Goal: Task Accomplishment & Management: Use online tool/utility

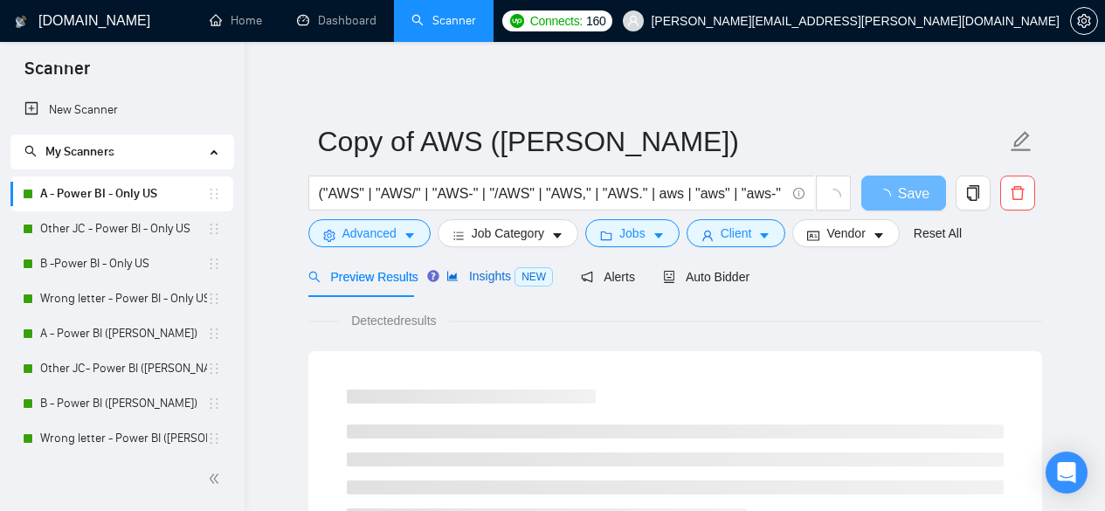
click at [486, 279] on span "Insights NEW" at bounding box center [499, 276] width 107 height 14
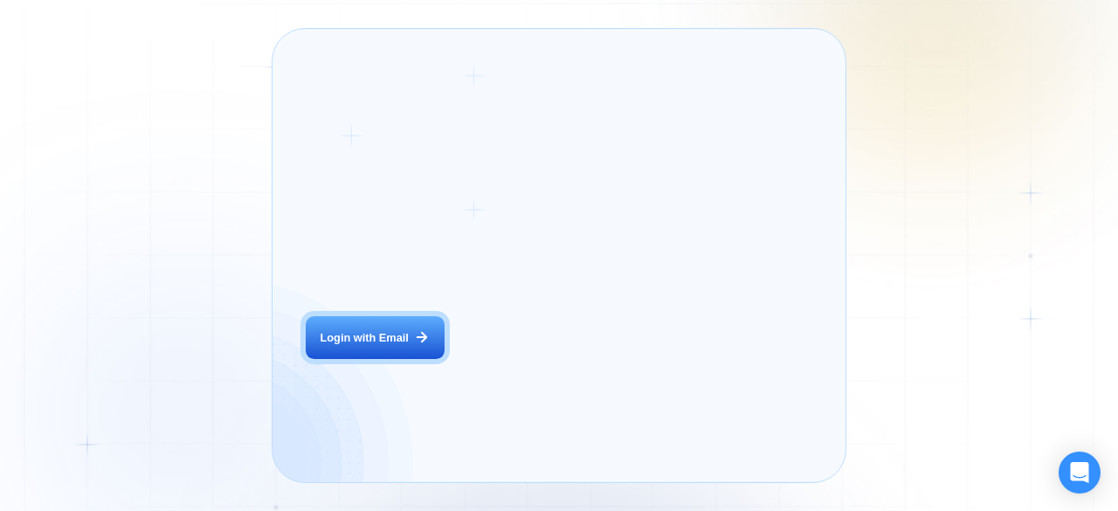
click at [499, 363] on div "Login ‍ Welcome to GigRadar. AI Business Manager for Agencies Login with Email" at bounding box center [411, 255] width 244 height 419
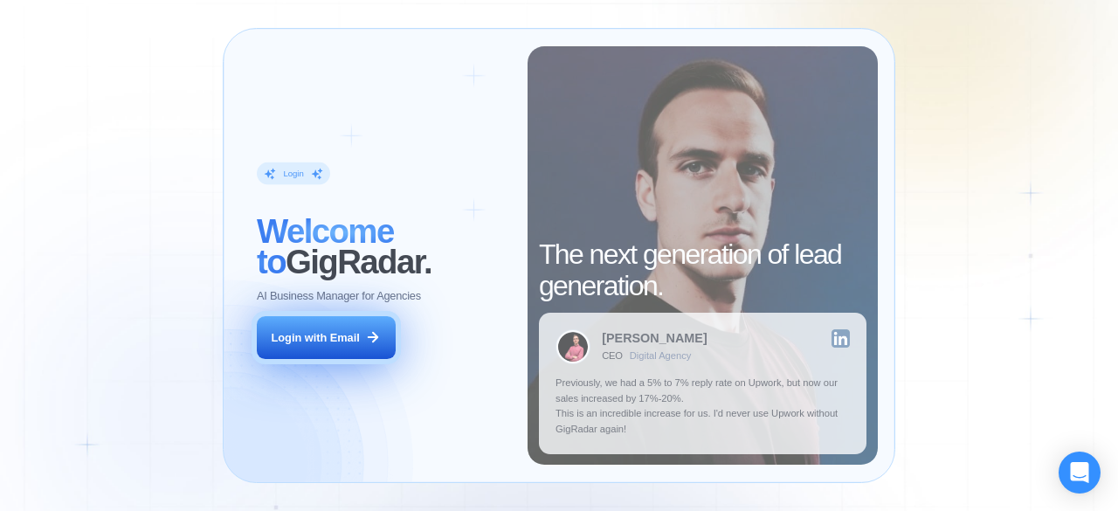
click at [338, 340] on div "Login with Email" at bounding box center [316, 338] width 88 height 16
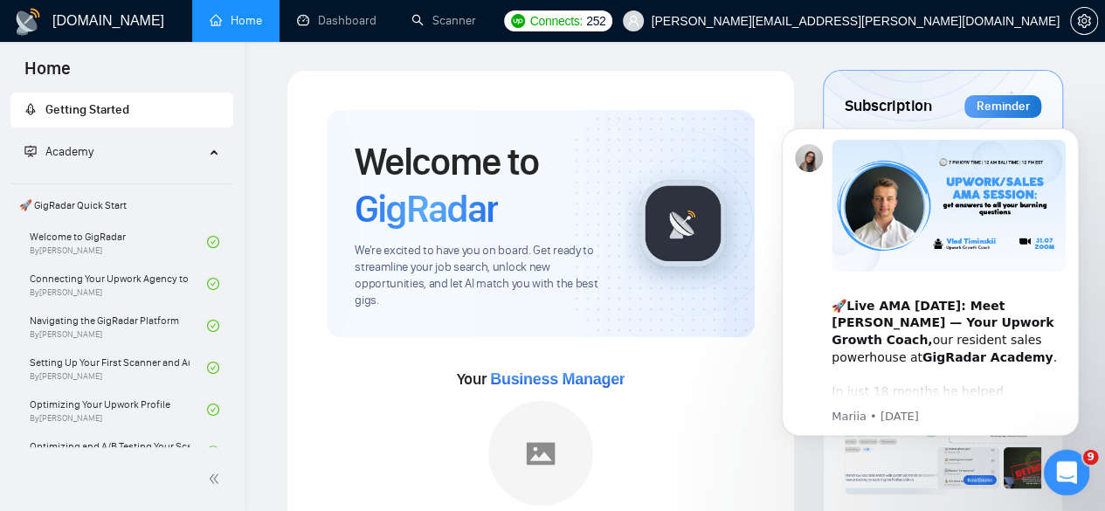
click at [1049, 485] on div "Open Intercom Messenger" at bounding box center [1064, 470] width 58 height 58
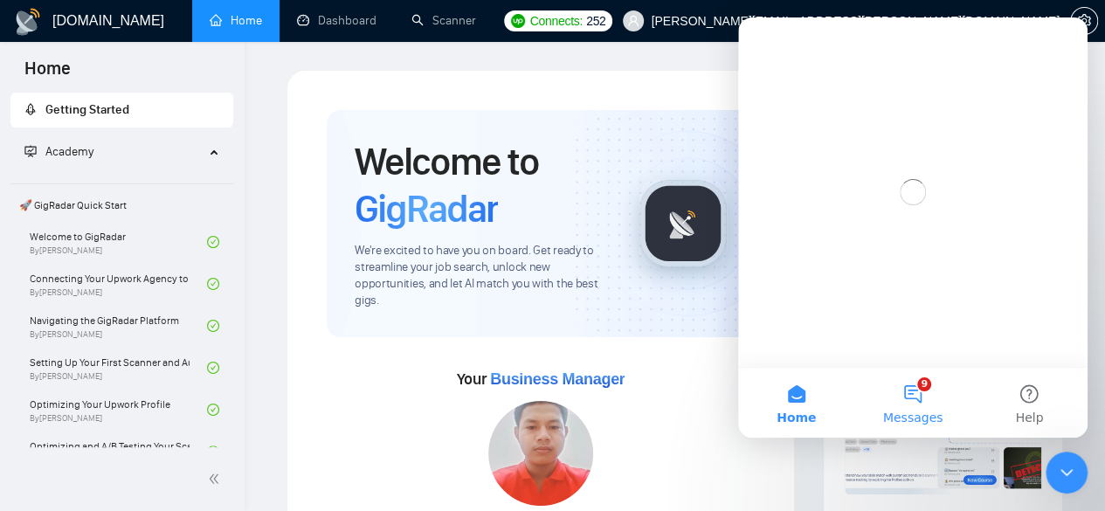
click at [902, 394] on button "9 Messages" at bounding box center [912, 403] width 116 height 70
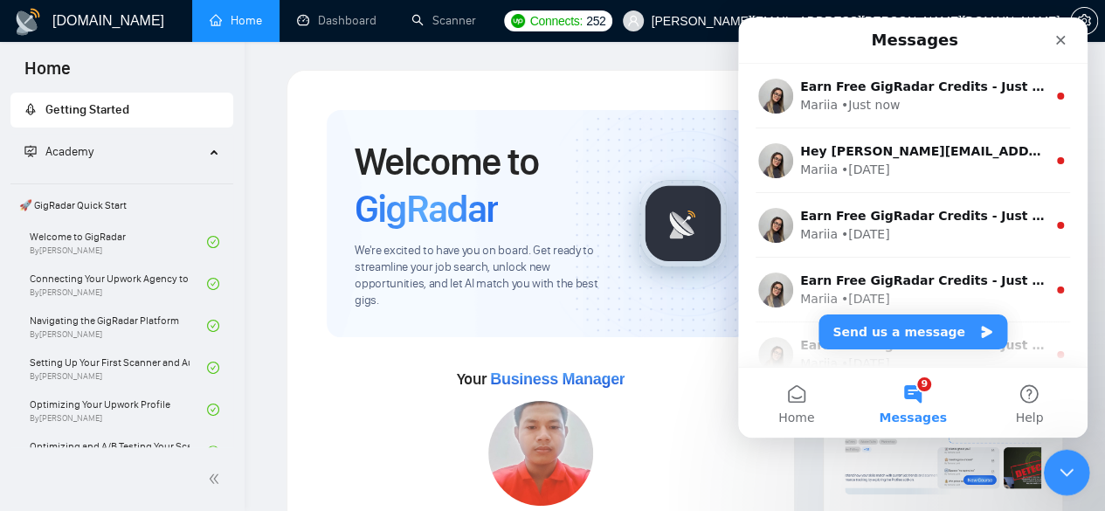
drag, startPoint x: 1067, startPoint y: 473, endPoint x: 2034, endPoint y: 915, distance: 1063.3
click at [1067, 474] on icon "Close Intercom Messenger" at bounding box center [1064, 470] width 21 height 21
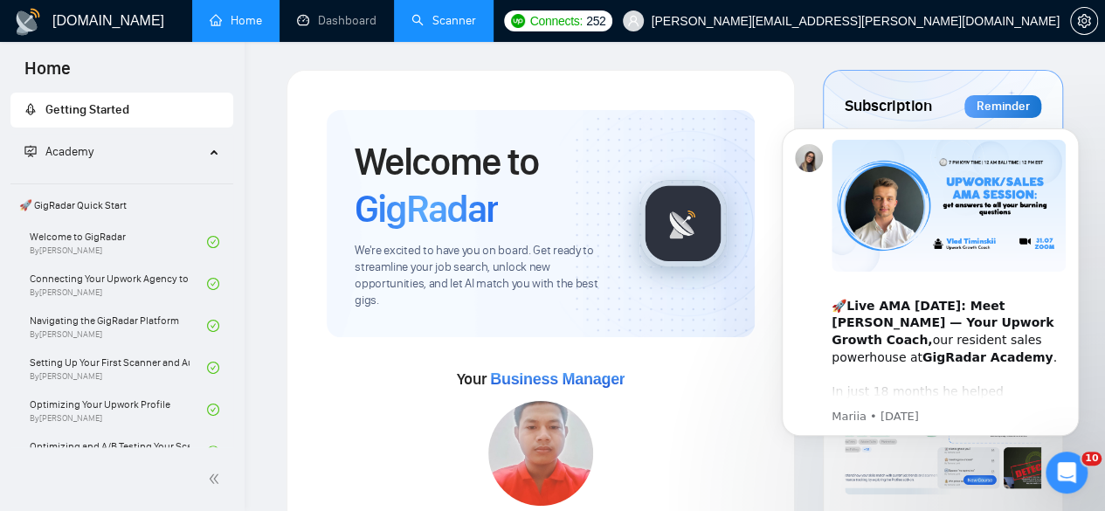
click at [464, 13] on link "Scanner" at bounding box center [443, 20] width 65 height 15
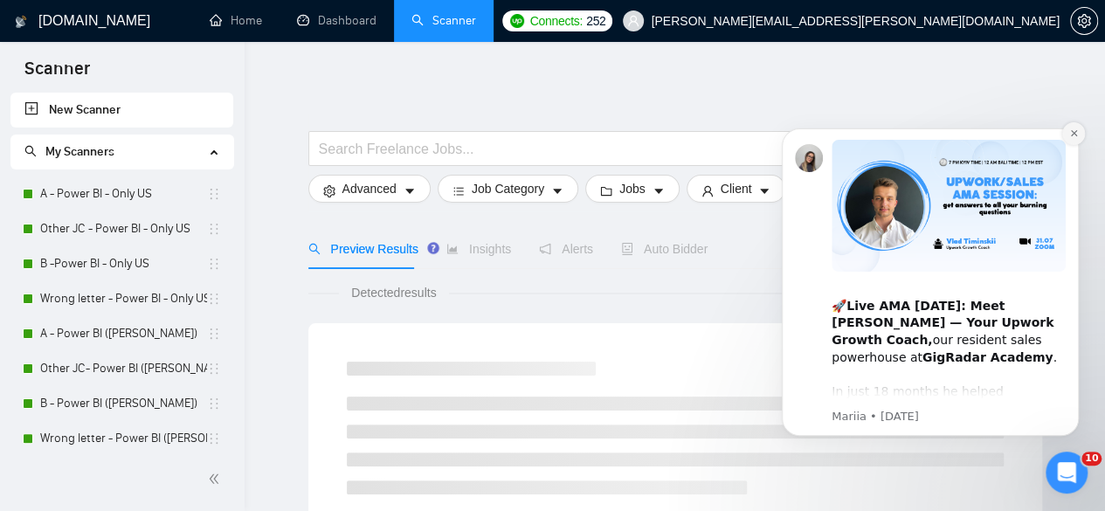
click at [1073, 131] on icon "Dismiss notification" at bounding box center [1073, 133] width 6 height 6
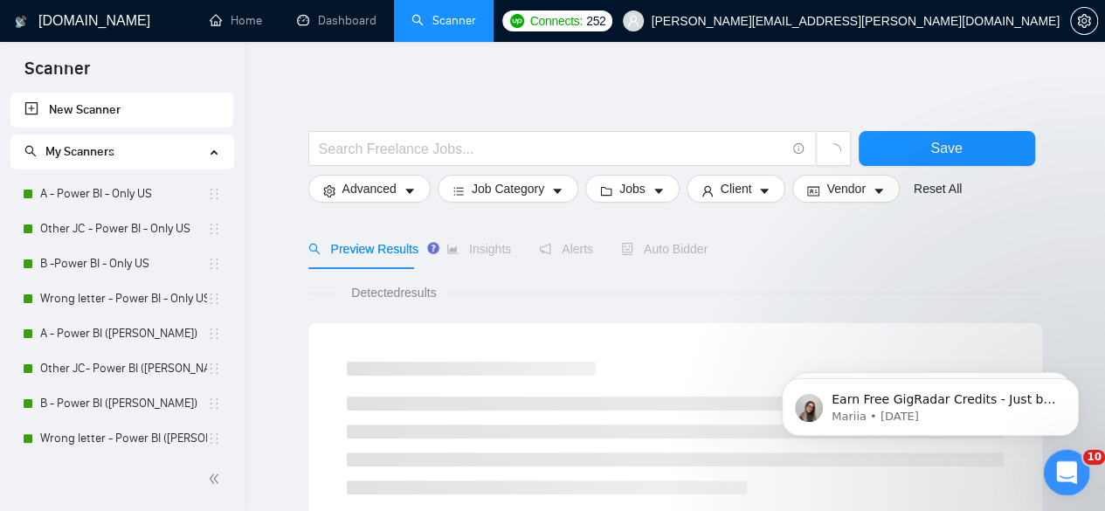
click at [1068, 476] on icon "Open Intercom Messenger" at bounding box center [1064, 470] width 29 height 29
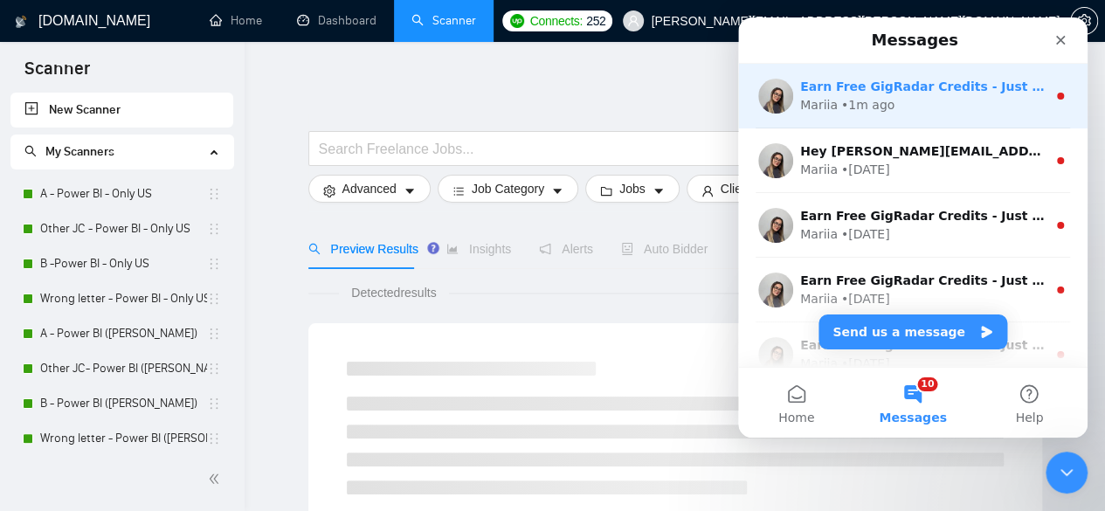
click at [936, 97] on div "Mariia • 1m ago" at bounding box center [923, 105] width 246 height 18
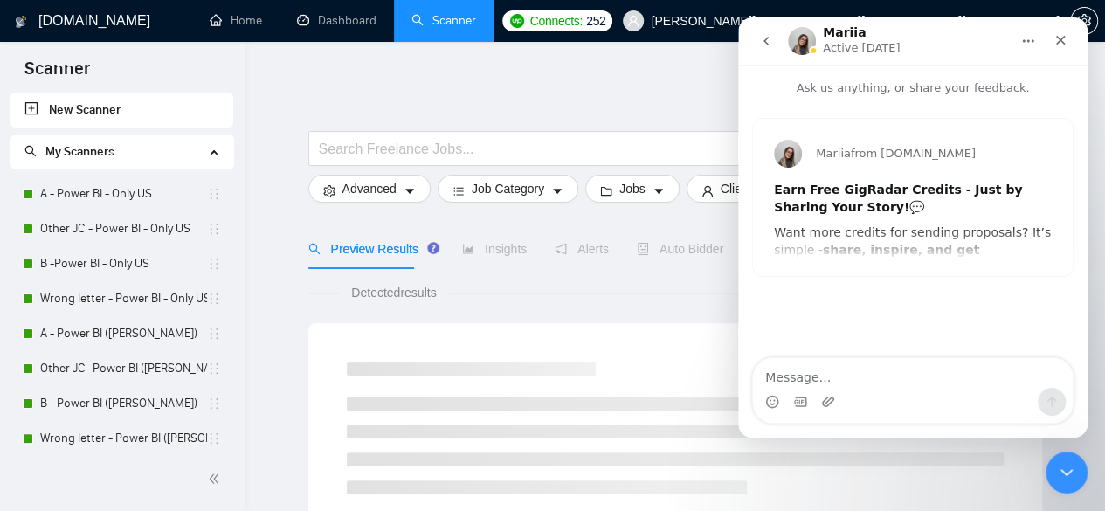
click at [765, 40] on icon "go back" at bounding box center [766, 41] width 5 height 9
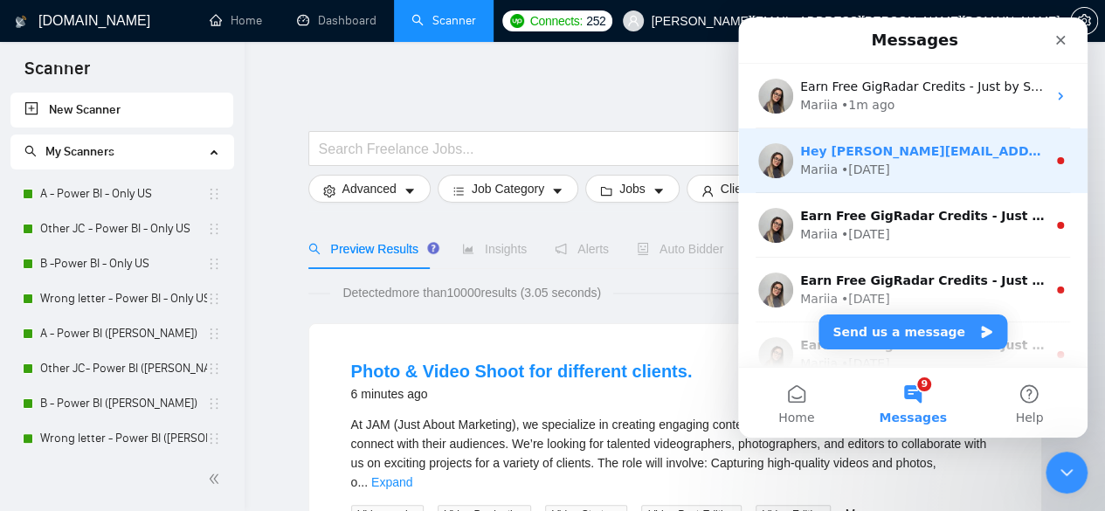
click at [933, 176] on div "Mariia • 1w ago" at bounding box center [923, 170] width 246 height 18
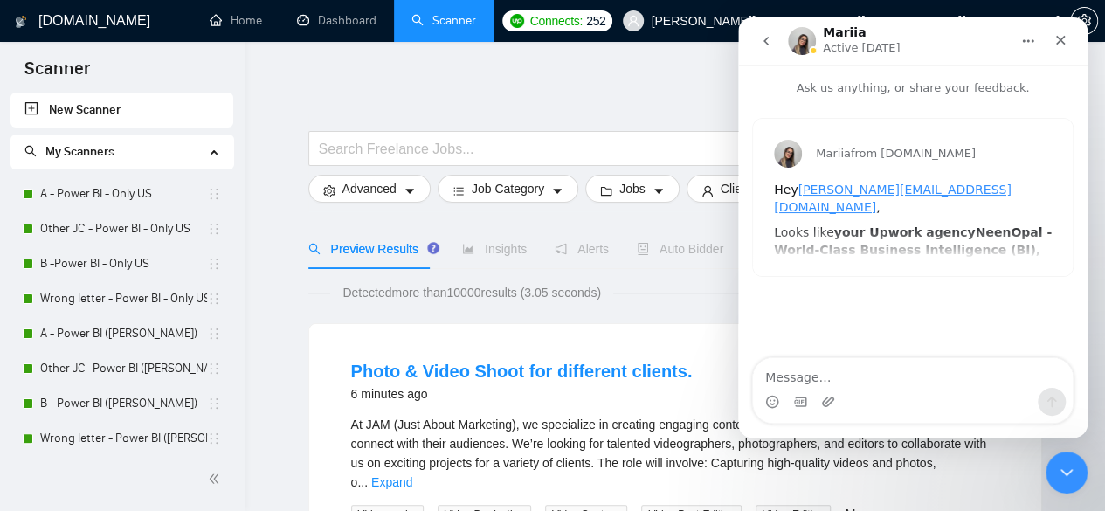
click at [771, 39] on icon "go back" at bounding box center [766, 41] width 14 height 14
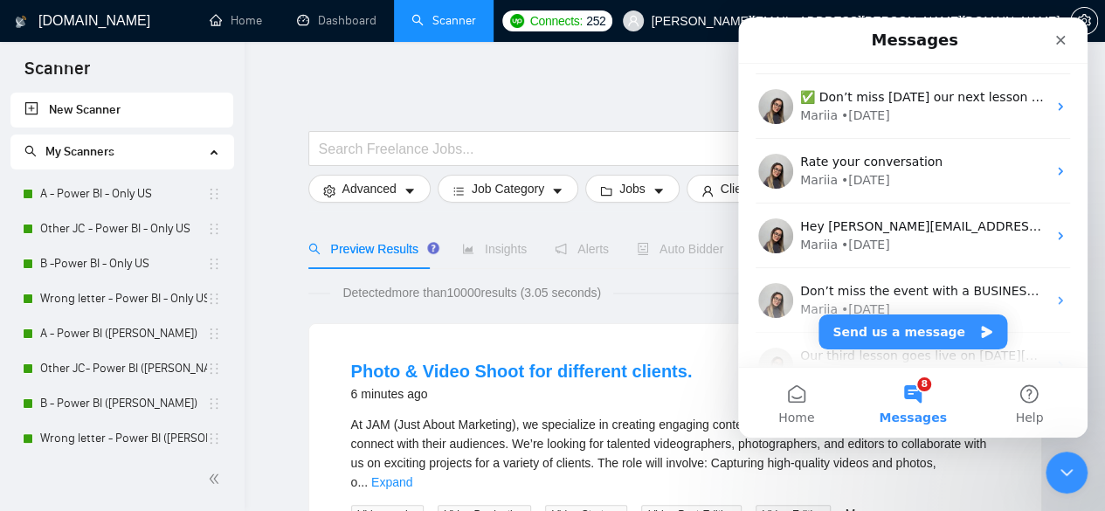
scroll to position [535, 0]
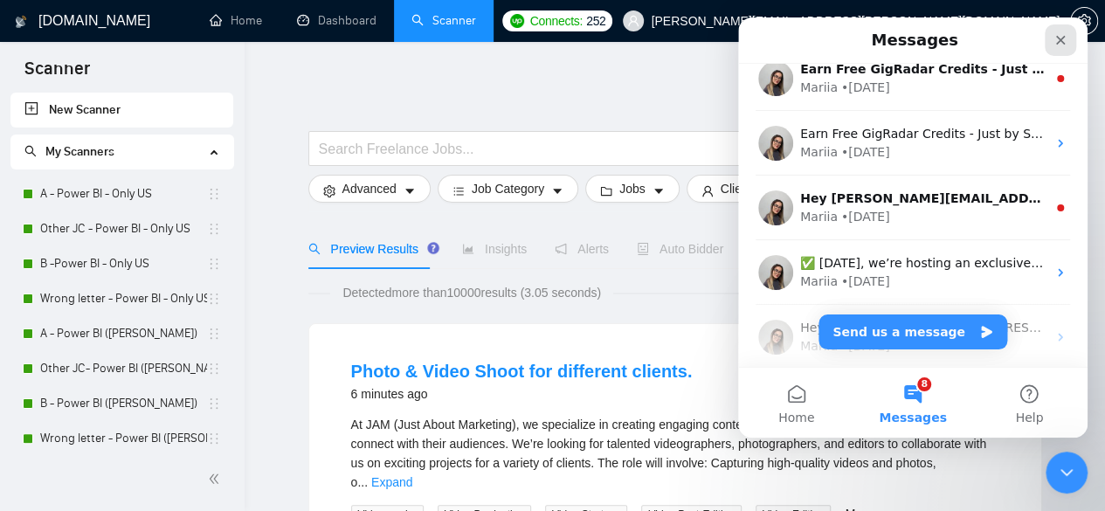
drag, startPoint x: 1060, startPoint y: 36, endPoint x: 1794, endPoint y: 114, distance: 738.0
click at [1060, 36] on icon "Close" at bounding box center [1061, 40] width 14 height 14
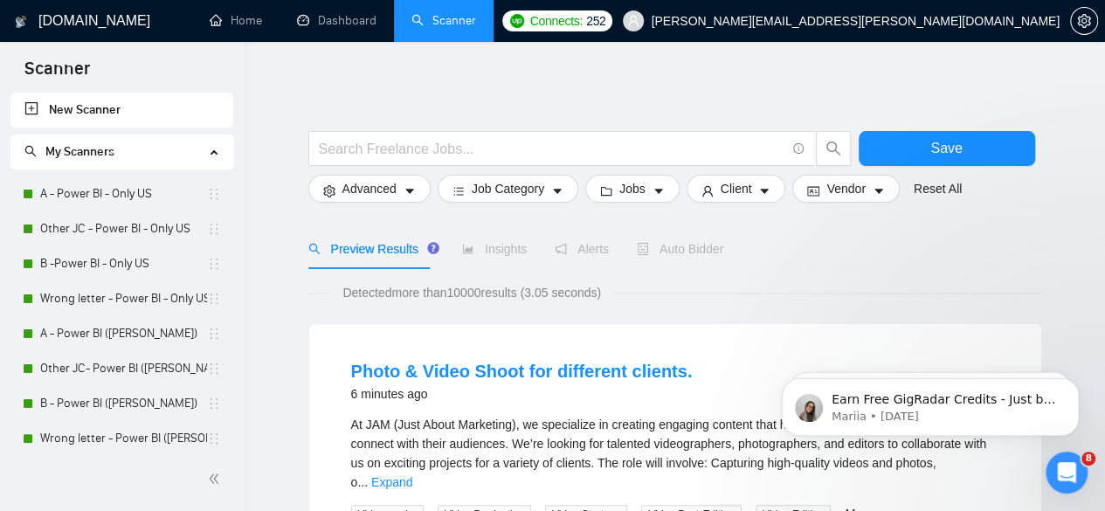
scroll to position [0, 0]
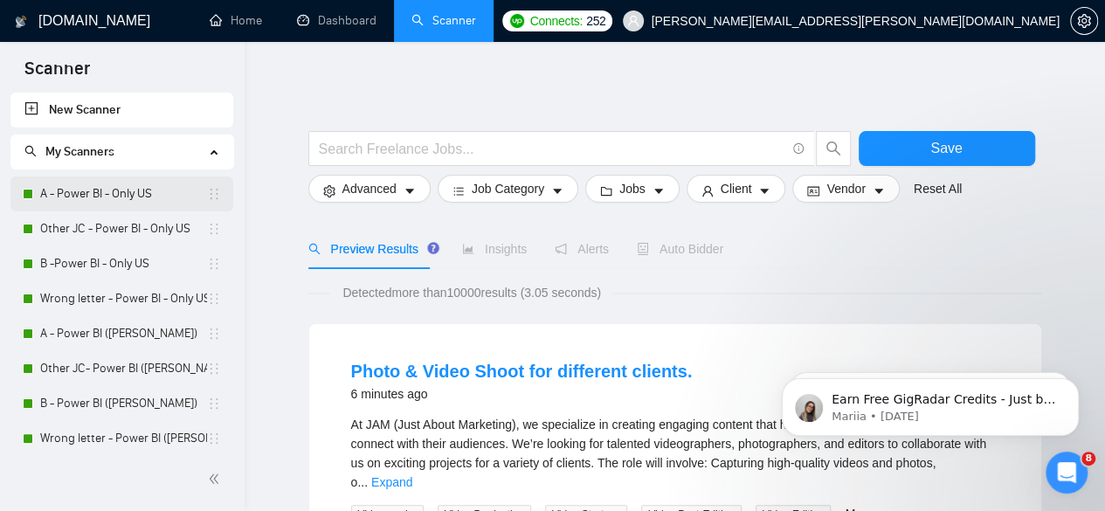
click at [80, 192] on link "A - Power BI - Only US" at bounding box center [123, 193] width 167 height 35
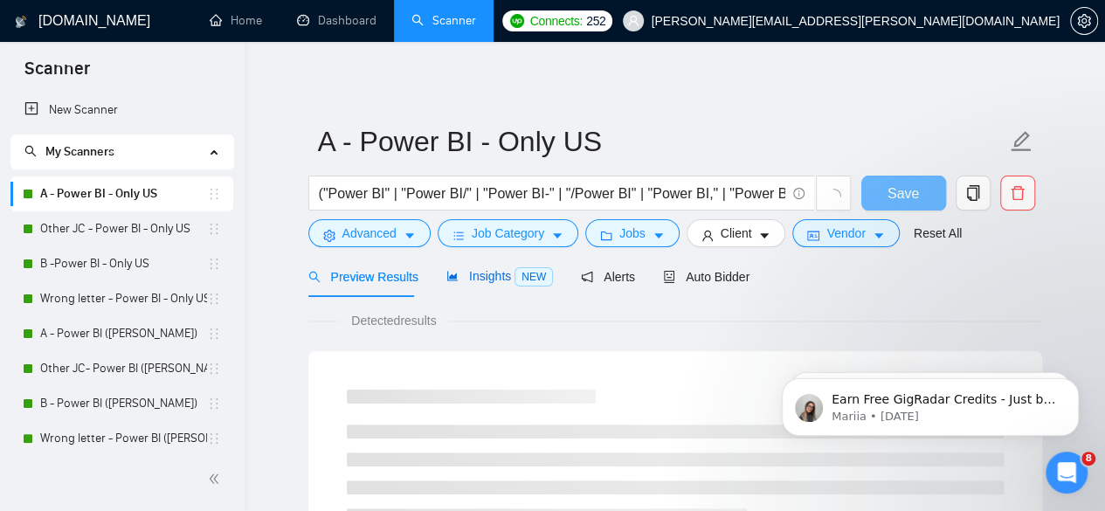
click at [468, 276] on span "Insights NEW" at bounding box center [499, 276] width 107 height 14
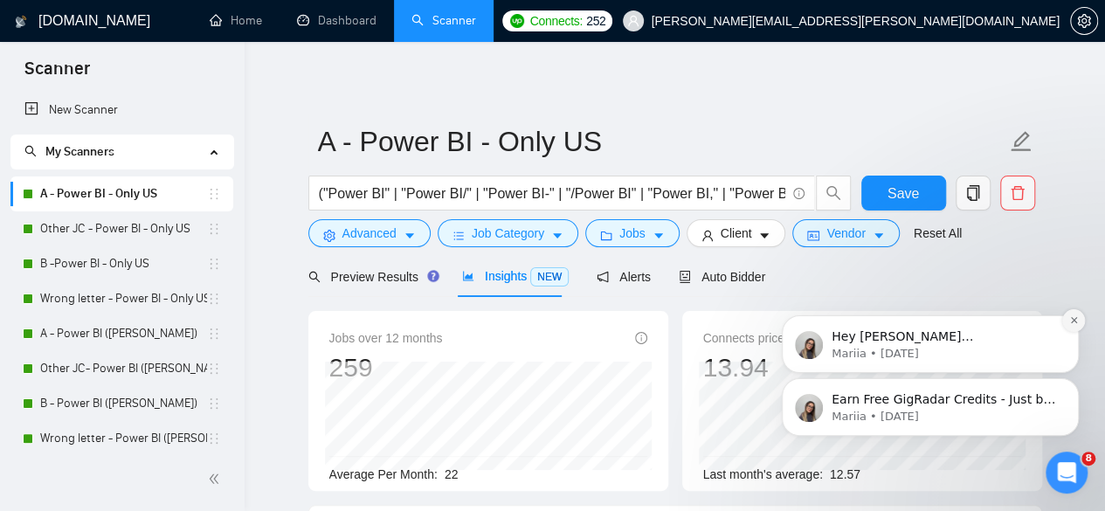
click at [1074, 321] on icon "Dismiss notification" at bounding box center [1073, 320] width 6 height 6
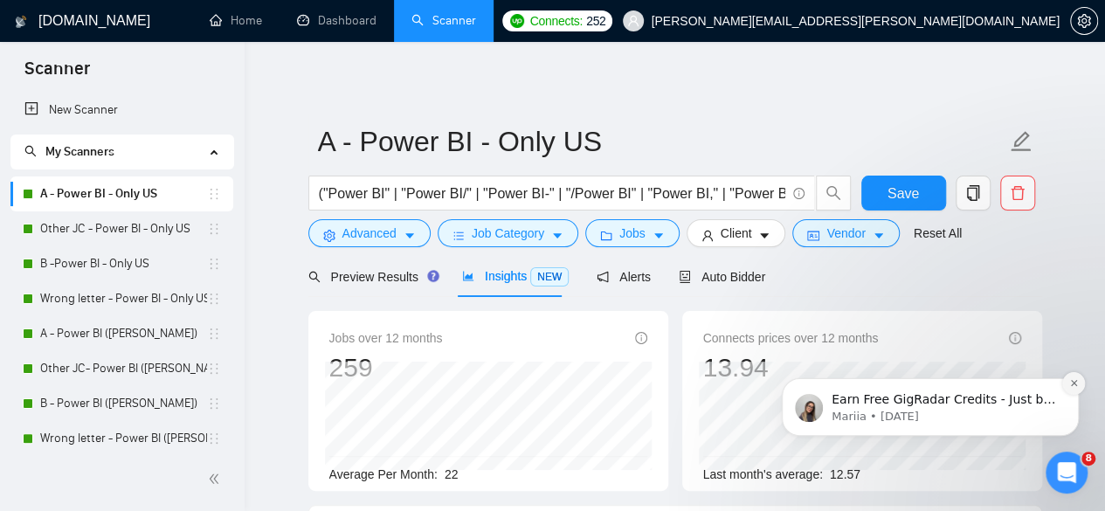
click at [1072, 381] on icon "Dismiss notification" at bounding box center [1073, 383] width 6 height 6
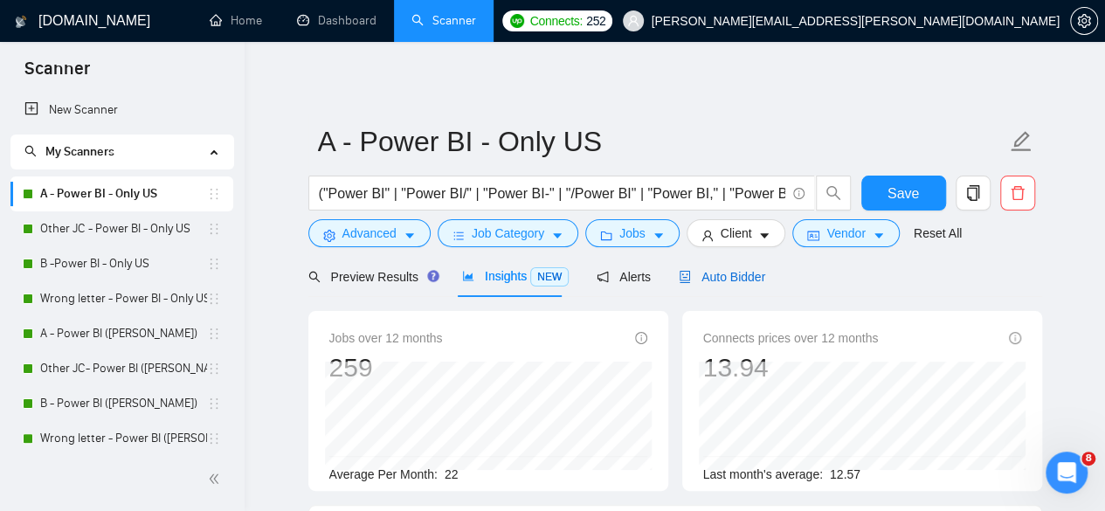
click at [736, 286] on div "Auto Bidder" at bounding box center [722, 276] width 86 height 19
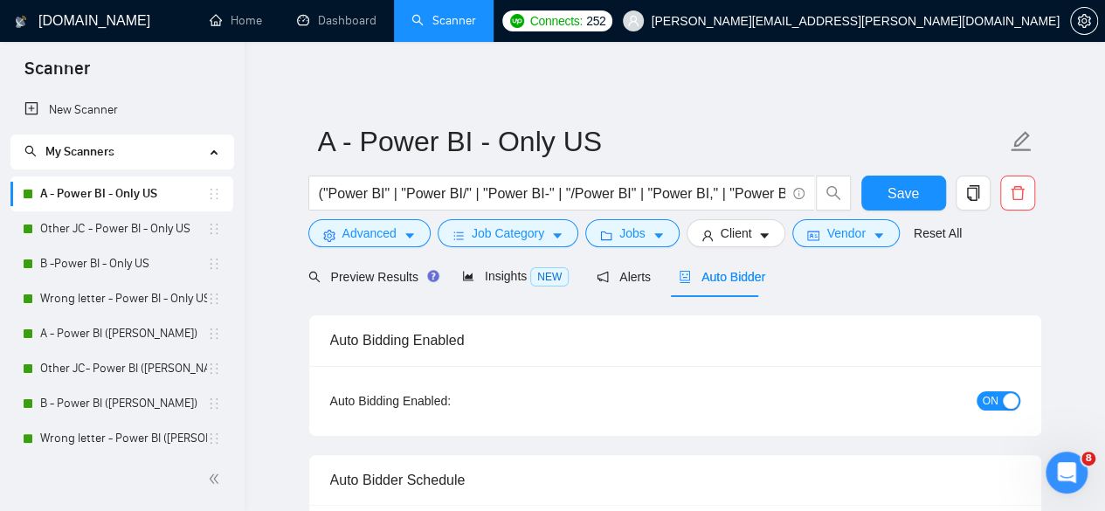
scroll to position [524, 0]
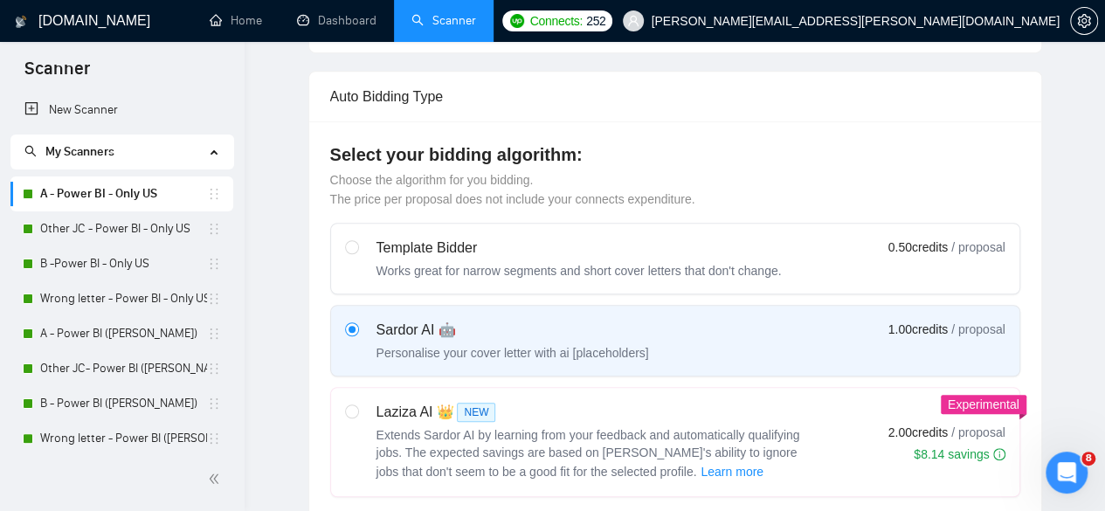
radio input "false"
radio input "true"
checkbox input "true"
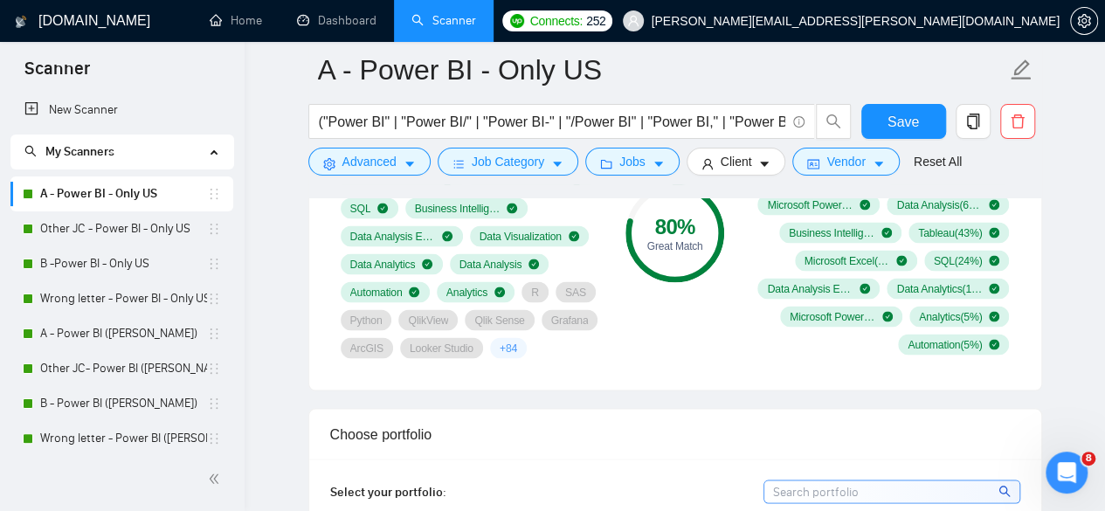
scroll to position [1514, 0]
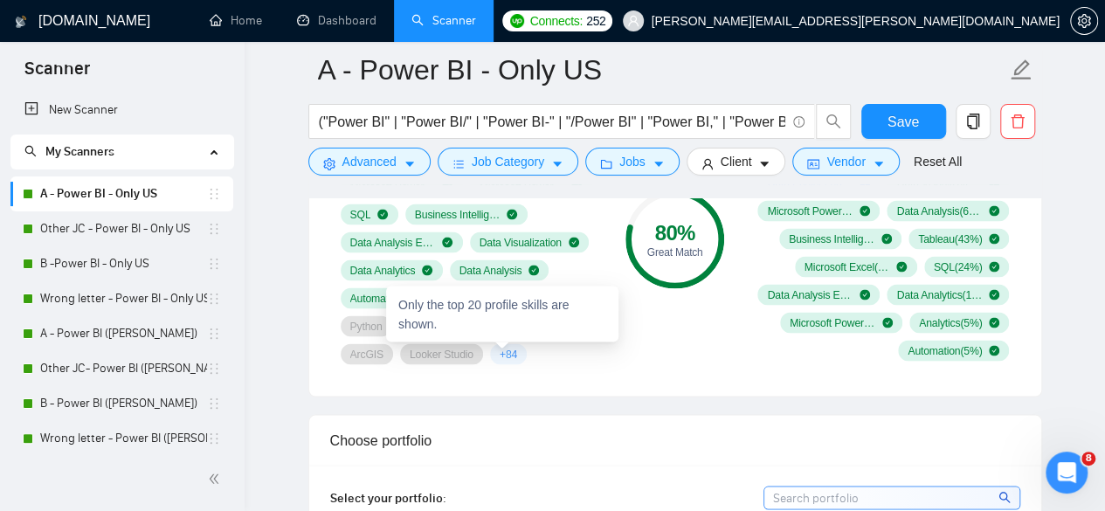
click at [505, 351] on span "+ 84" at bounding box center [508, 354] width 17 height 14
click at [501, 353] on span "+ 84" at bounding box center [508, 354] width 17 height 14
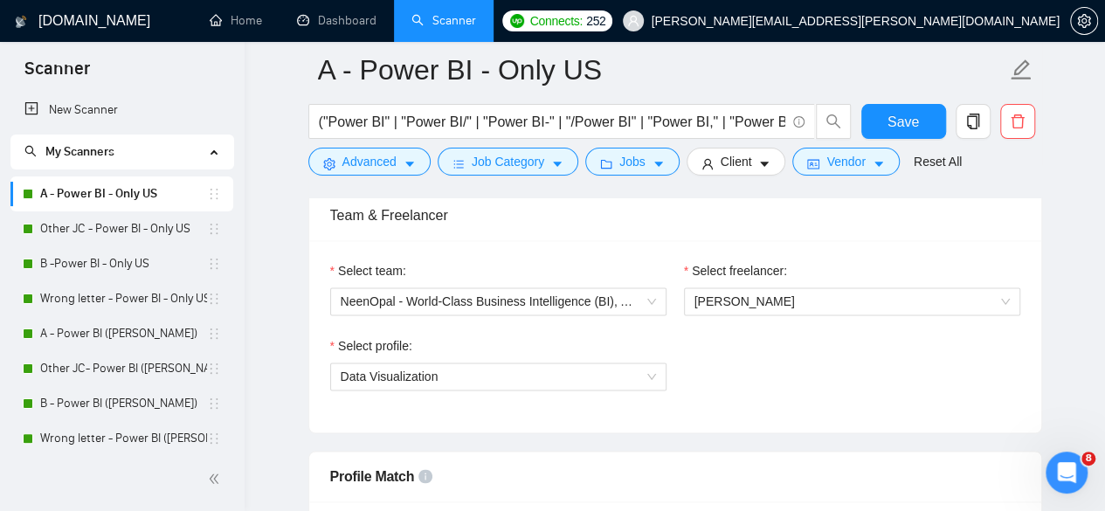
scroll to position [1223, 0]
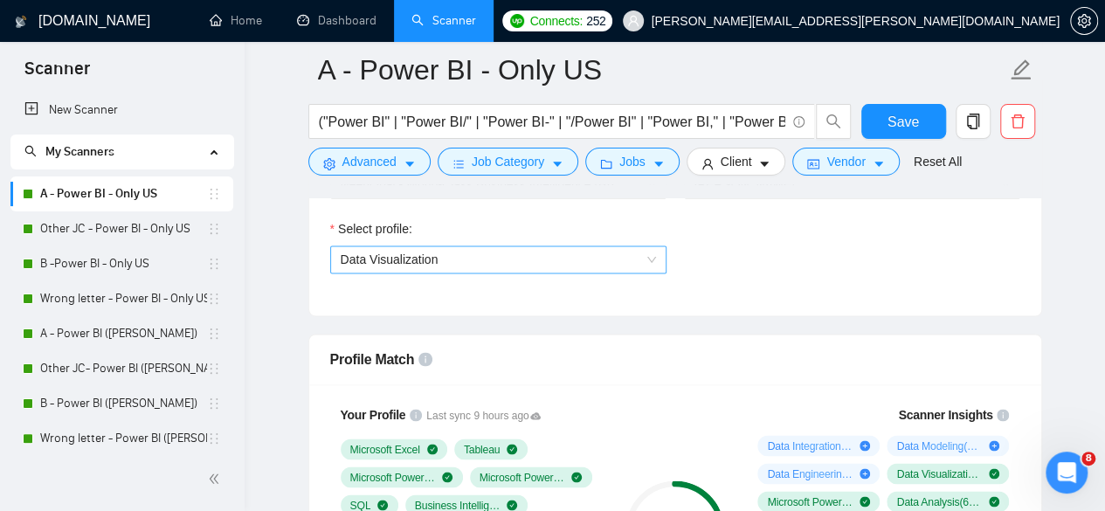
click at [516, 252] on span "Data Visualization" at bounding box center [498, 259] width 315 height 26
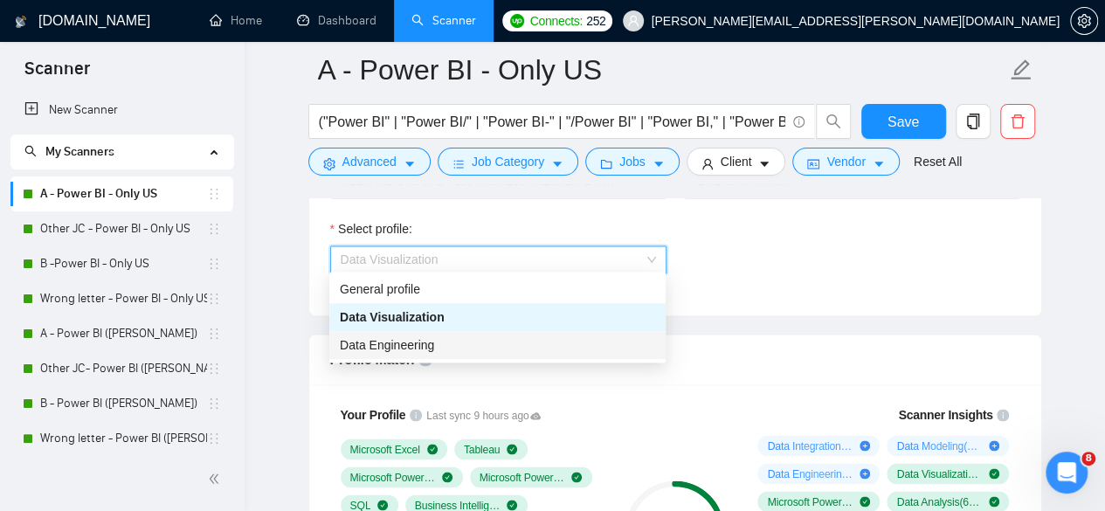
click at [425, 349] on span "Data Engineering" at bounding box center [387, 345] width 94 height 14
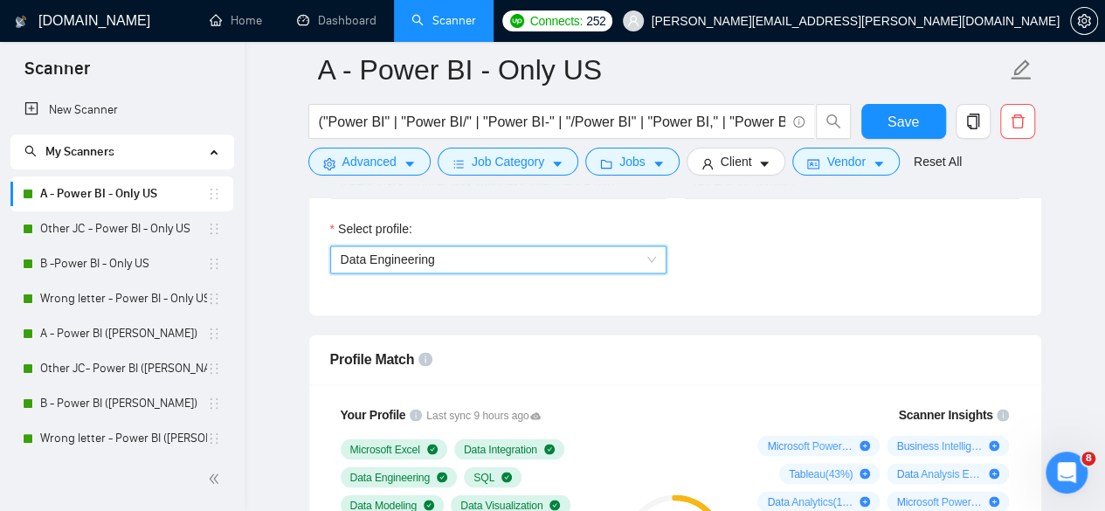
click at [523, 259] on span "Data Engineering" at bounding box center [498, 259] width 315 height 26
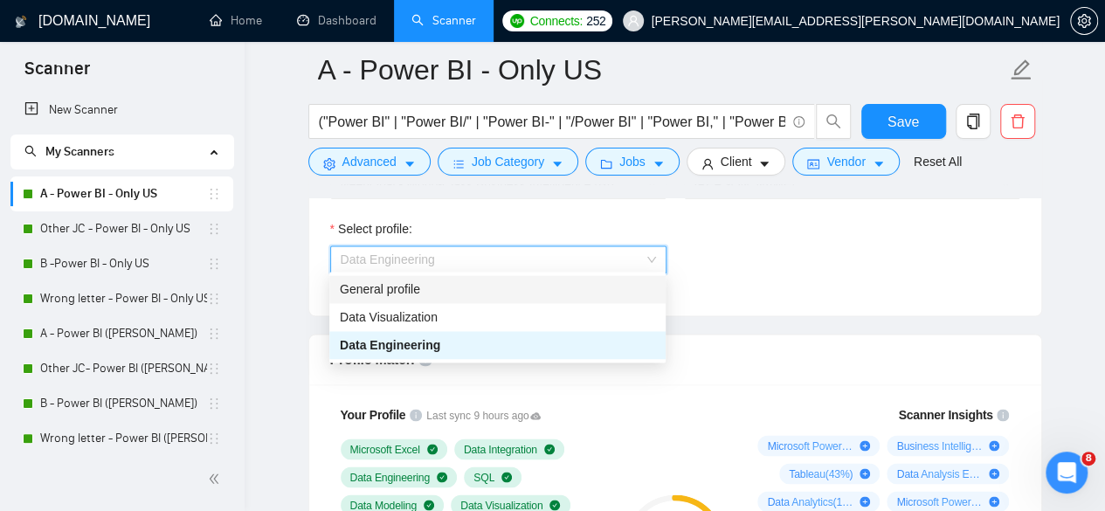
click at [407, 295] on div "General profile" at bounding box center [497, 289] width 315 height 19
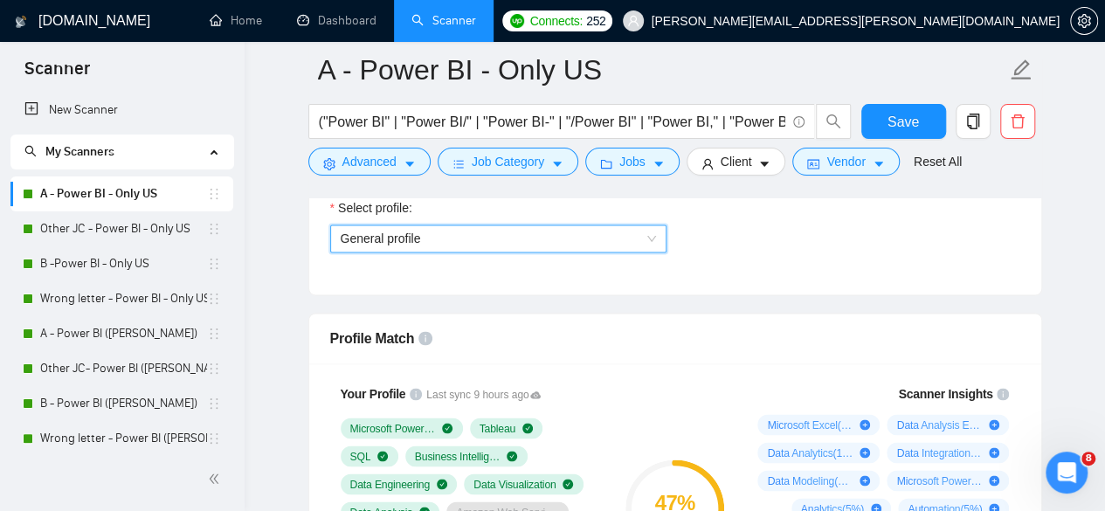
scroll to position [1165, 0]
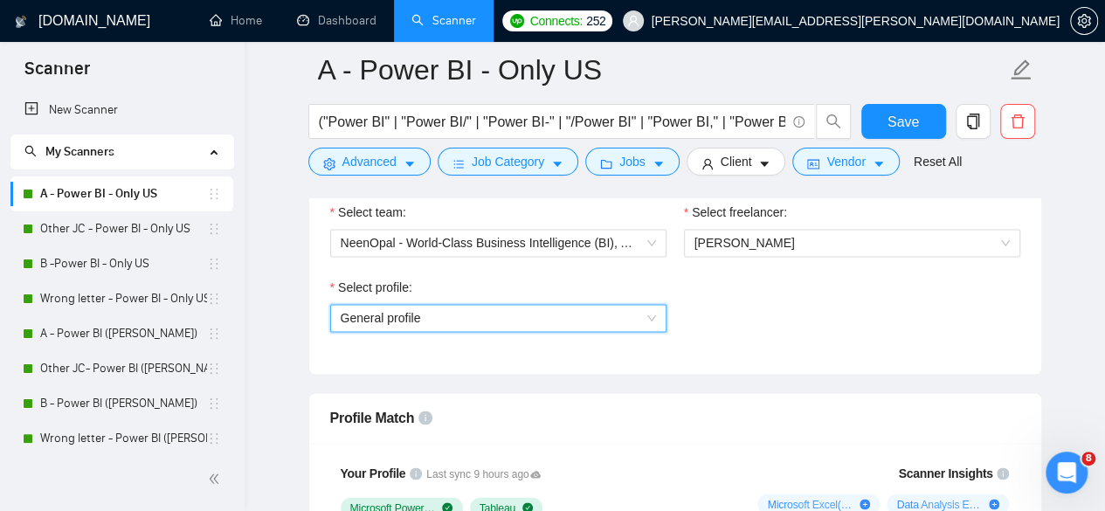
click at [455, 312] on span "General profile" at bounding box center [498, 318] width 315 height 26
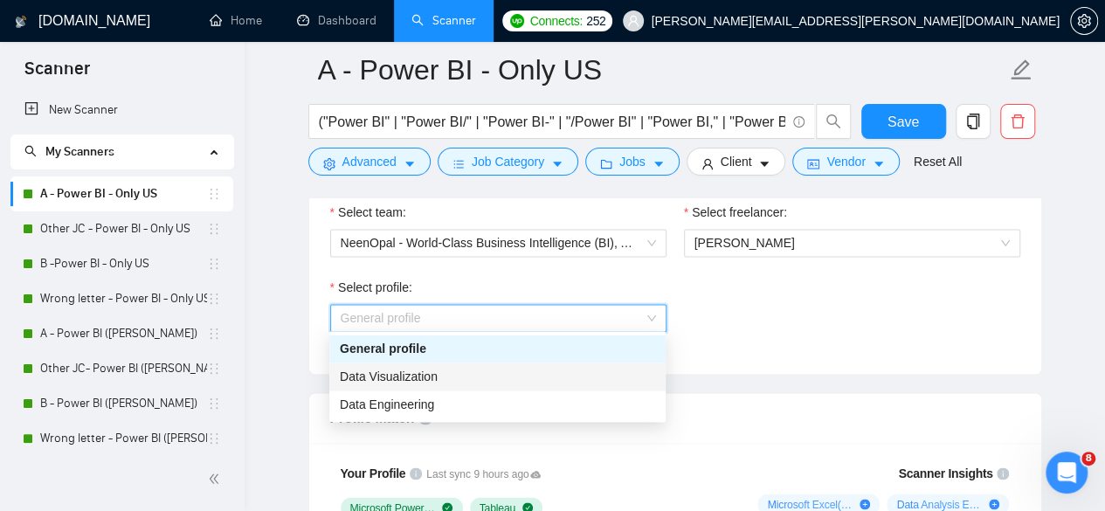
click at [402, 378] on span "Data Visualization" at bounding box center [389, 377] width 98 height 14
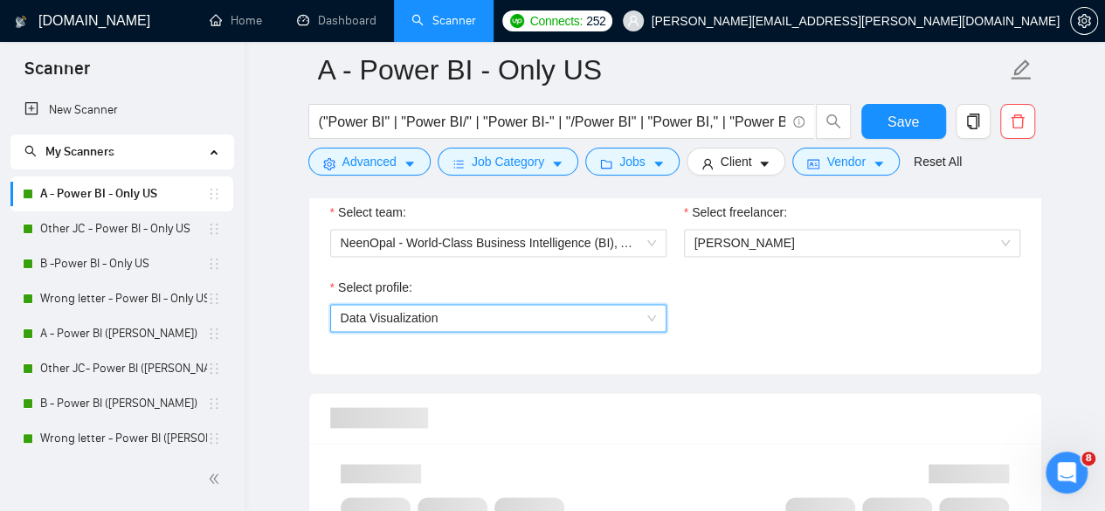
click at [711, 328] on div "Select profile: 1031626803117539328 Data Visualization" at bounding box center [675, 315] width 708 height 75
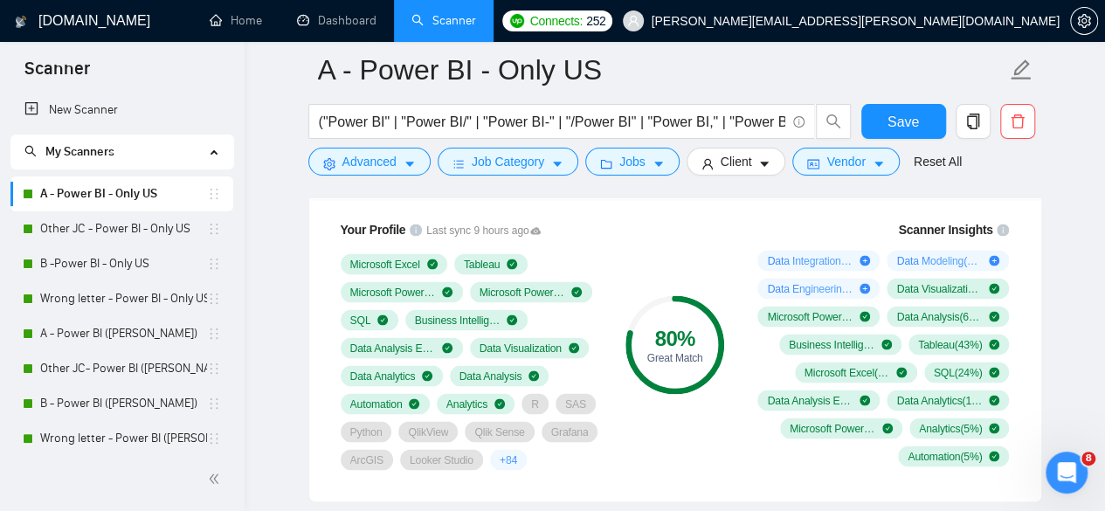
scroll to position [1455, 0]
